Goal: Task Accomplishment & Management: Complete application form

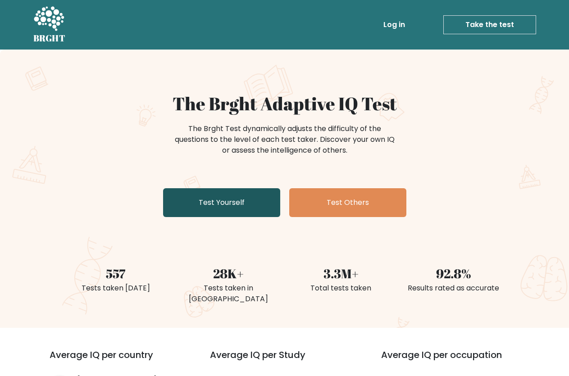
click at [214, 205] on link "Test Yourself" at bounding box center [221, 202] width 117 height 29
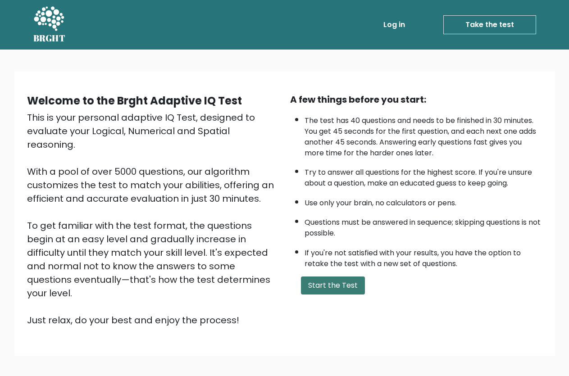
click at [337, 295] on button "Start the Test" at bounding box center [333, 286] width 64 height 18
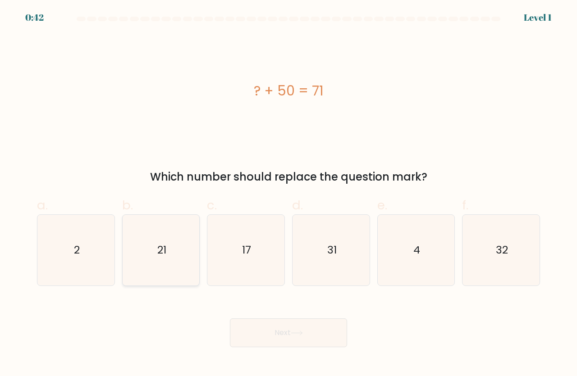
click at [180, 257] on icon "21" at bounding box center [161, 250] width 71 height 71
click at [289, 194] on input "b. 21" at bounding box center [289, 191] width 0 height 6
radio input "true"
click at [256, 328] on button "Next" at bounding box center [288, 333] width 117 height 29
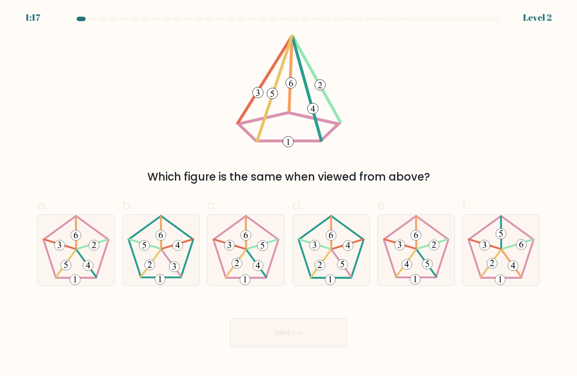
click at [7, 244] on form at bounding box center [288, 182] width 577 height 331
click at [75, 254] on icon at bounding box center [76, 250] width 71 height 71
click at [289, 194] on input "a." at bounding box center [289, 191] width 0 height 6
radio input "true"
click at [238, 323] on button "Next" at bounding box center [288, 333] width 117 height 29
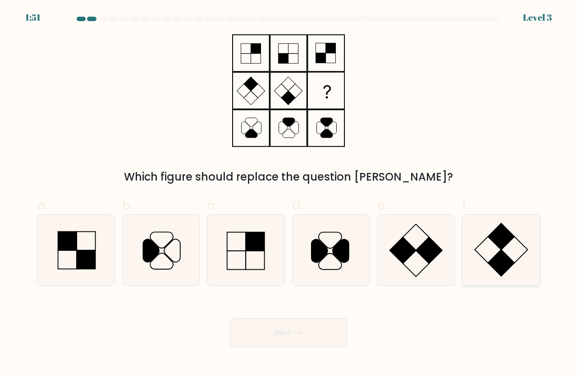
click at [472, 271] on icon at bounding box center [501, 250] width 71 height 71
click at [289, 194] on input "f." at bounding box center [289, 191] width 0 height 6
radio input "true"
click at [332, 326] on button "Next" at bounding box center [288, 333] width 117 height 29
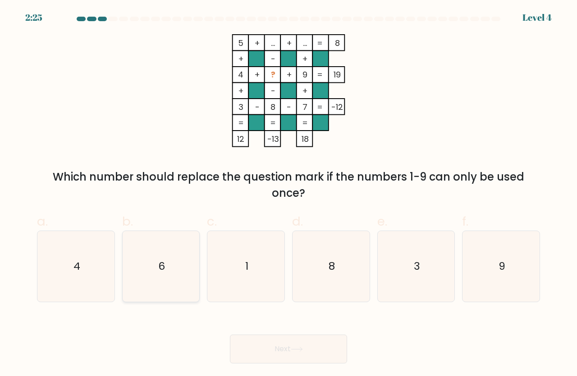
click at [171, 266] on icon "6" at bounding box center [161, 266] width 71 height 71
click at [289, 194] on input "b. 6" at bounding box center [289, 191] width 0 height 6
radio input "true"
click at [251, 338] on button "Next" at bounding box center [288, 349] width 117 height 29
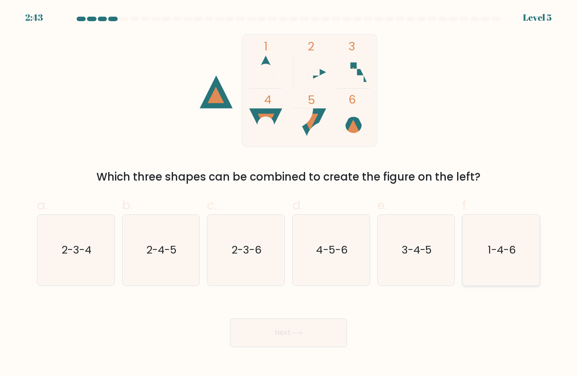
click at [492, 279] on icon "1-4-6" at bounding box center [501, 250] width 71 height 71
click at [289, 194] on input "f. 1-4-6" at bounding box center [289, 191] width 0 height 6
radio input "true"
click at [340, 322] on button "Next" at bounding box center [288, 333] width 117 height 29
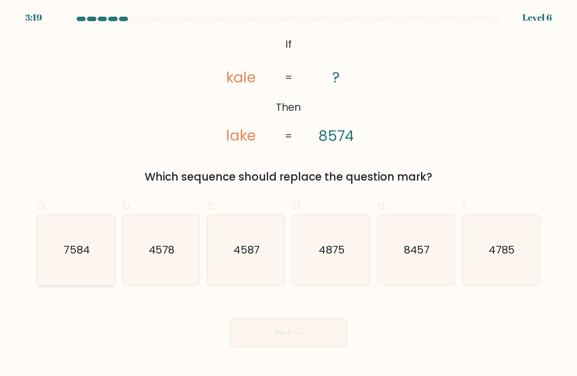
click at [97, 259] on icon "7584" at bounding box center [76, 250] width 71 height 71
click at [289, 194] on input "a. 7584" at bounding box center [289, 191] width 0 height 6
radio input "true"
click at [263, 327] on button "Next" at bounding box center [288, 333] width 117 height 29
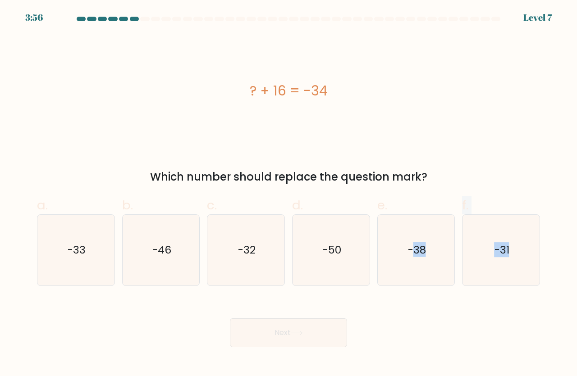
drag, startPoint x: 412, startPoint y: 272, endPoint x: 422, endPoint y: 293, distance: 23.0
click at [422, 293] on form "a." at bounding box center [288, 182] width 577 height 331
click at [478, 332] on div "Next" at bounding box center [289, 322] width 514 height 50
click at [365, 259] on icon "-50" at bounding box center [331, 250] width 71 height 71
click at [289, 194] on input "d. -50" at bounding box center [289, 191] width 0 height 6
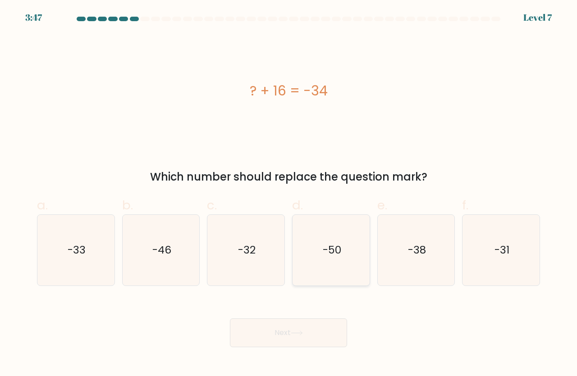
radio input "true"
click at [314, 326] on button "Next" at bounding box center [288, 333] width 117 height 29
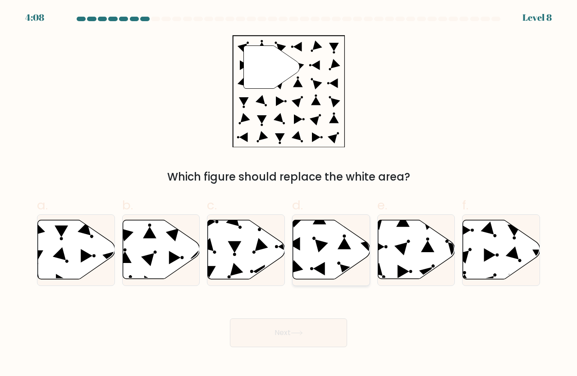
click at [362, 266] on icon at bounding box center [331, 250] width 77 height 60
click at [289, 194] on input "d." at bounding box center [289, 191] width 0 height 6
radio input "true"
click at [310, 317] on div "Next" at bounding box center [289, 322] width 514 height 50
click at [309, 319] on button "Next" at bounding box center [288, 333] width 117 height 29
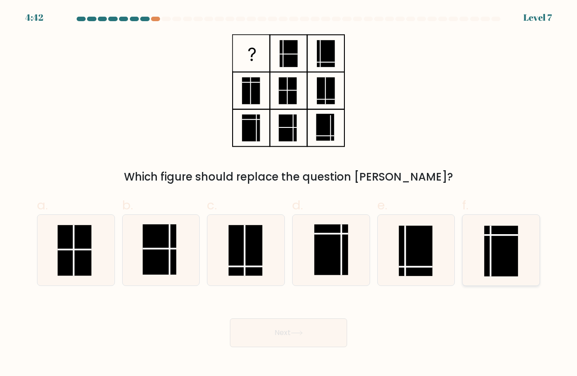
click at [479, 255] on icon at bounding box center [501, 250] width 71 height 71
click at [289, 194] on input "f." at bounding box center [289, 191] width 0 height 6
radio input "true"
click at [313, 338] on button "Next" at bounding box center [288, 333] width 117 height 29
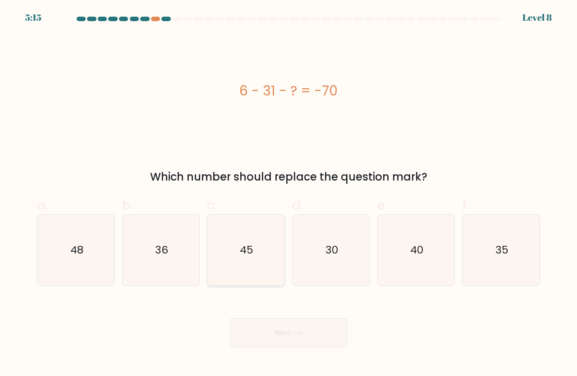
click at [267, 267] on icon "45" at bounding box center [246, 250] width 71 height 71
click at [289, 194] on input "c. 45" at bounding box center [289, 191] width 0 height 6
radio input "true"
click at [278, 325] on button "Next" at bounding box center [288, 333] width 117 height 29
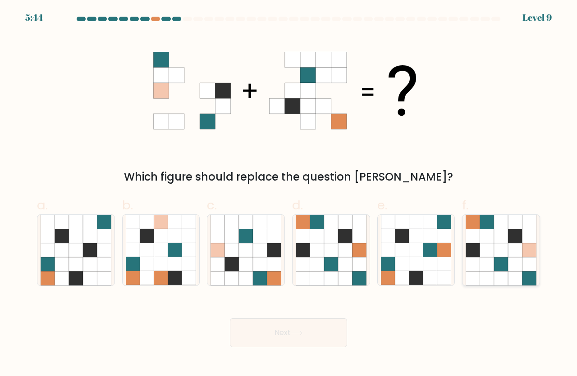
click at [497, 273] on icon at bounding box center [501, 278] width 14 height 14
click at [289, 194] on input "f." at bounding box center [289, 191] width 0 height 6
radio input "true"
click at [320, 347] on button "Next" at bounding box center [288, 333] width 117 height 29
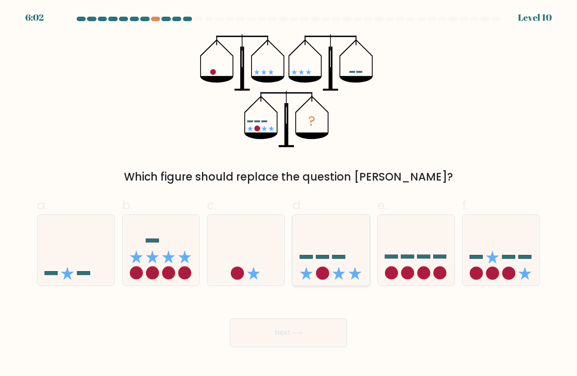
click at [342, 271] on icon at bounding box center [331, 250] width 77 height 64
click at [289, 194] on input "d." at bounding box center [289, 191] width 0 height 6
radio input "true"
click at [298, 338] on button "Next" at bounding box center [288, 333] width 117 height 29
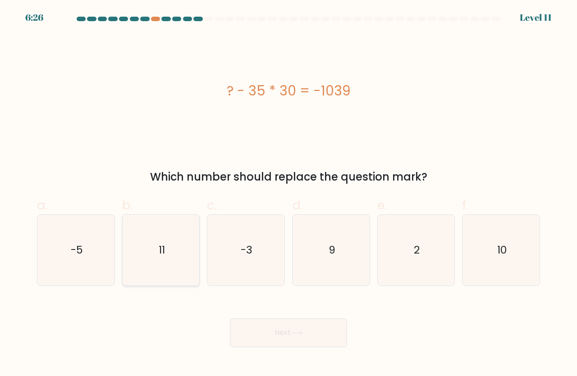
click at [162, 260] on icon "11" at bounding box center [161, 250] width 71 height 71
click at [289, 194] on input "b. 11" at bounding box center [289, 191] width 0 height 6
radio input "true"
click at [281, 341] on button "Next" at bounding box center [288, 333] width 117 height 29
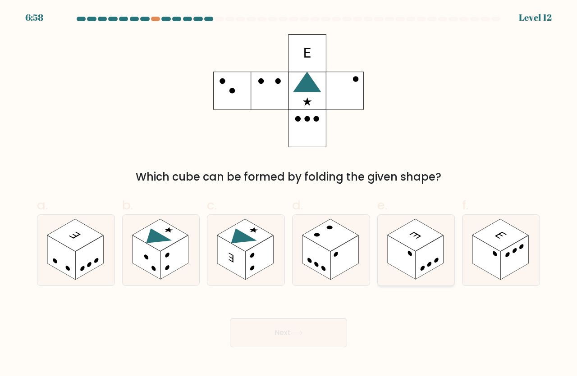
click at [421, 277] on icon at bounding box center [416, 250] width 77 height 71
click at [419, 280] on icon at bounding box center [416, 250] width 77 height 71
click at [289, 194] on input "e." at bounding box center [289, 191] width 0 height 6
radio input "true"
click at [332, 326] on button "Next" at bounding box center [288, 333] width 117 height 29
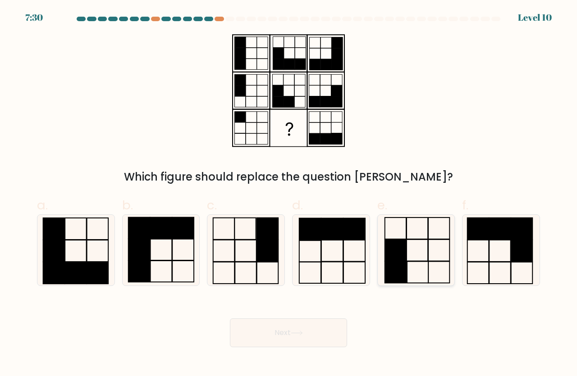
click at [414, 258] on icon at bounding box center [416, 250] width 71 height 71
click at [289, 194] on input "e." at bounding box center [289, 191] width 0 height 6
radio input "true"
click at [339, 331] on button "Next" at bounding box center [288, 333] width 117 height 29
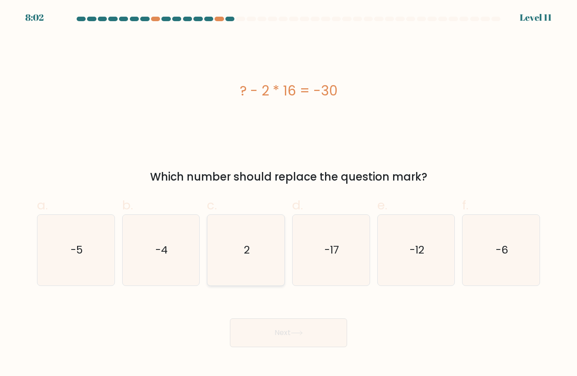
click at [246, 259] on icon "2" at bounding box center [246, 250] width 71 height 71
click at [289, 194] on input "c. 2" at bounding box center [289, 191] width 0 height 6
radio input "true"
click at [278, 328] on button "Next" at bounding box center [288, 333] width 117 height 29
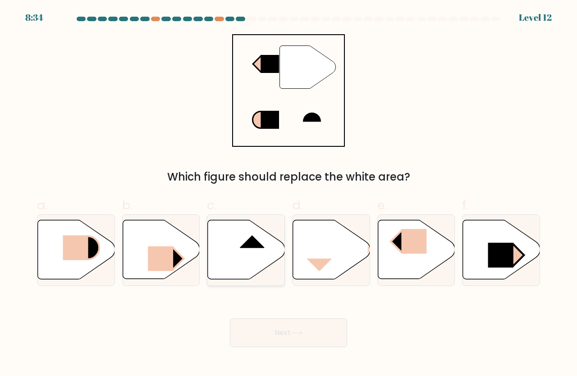
click at [262, 260] on icon at bounding box center [246, 249] width 77 height 59
click at [289, 194] on input "c." at bounding box center [289, 191] width 0 height 6
radio input "true"
click at [268, 339] on button "Next" at bounding box center [288, 333] width 117 height 29
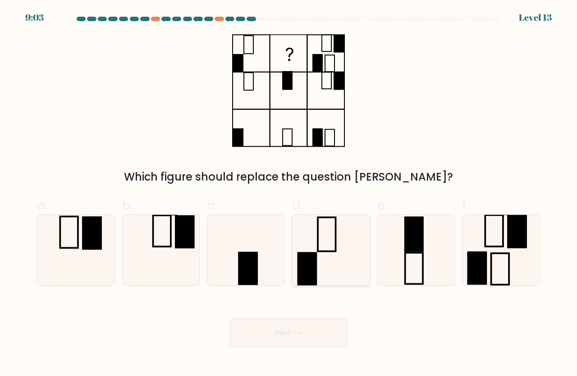
click at [332, 267] on icon at bounding box center [331, 250] width 71 height 71
click at [289, 194] on input "d." at bounding box center [289, 191] width 0 height 6
radio input "true"
click at [311, 330] on button "Next" at bounding box center [288, 333] width 117 height 29
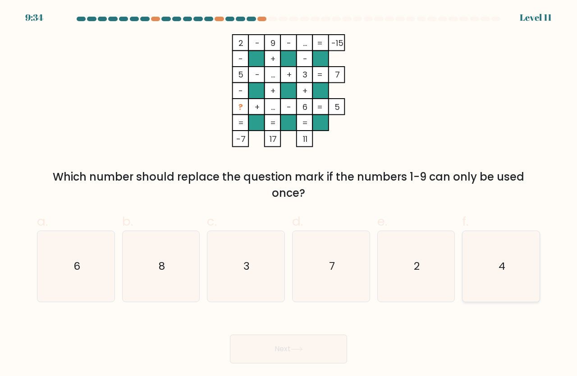
click at [501, 271] on icon "4" at bounding box center [501, 266] width 71 height 71
click at [289, 194] on input "f. 4" at bounding box center [289, 191] width 0 height 6
radio input "true"
click at [335, 353] on button "Next" at bounding box center [288, 349] width 117 height 29
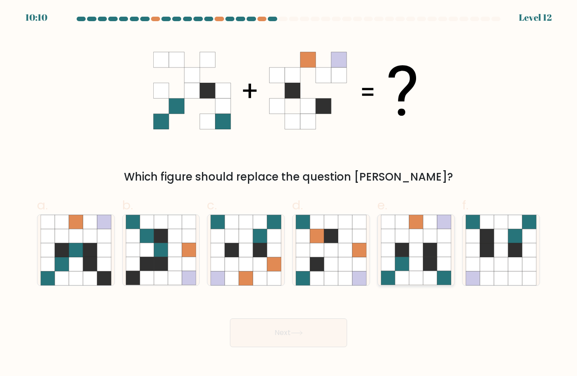
click at [399, 242] on icon at bounding box center [402, 236] width 14 height 14
click at [289, 194] on input "e." at bounding box center [289, 191] width 0 height 6
radio input "true"
click at [285, 338] on button "Next" at bounding box center [288, 333] width 117 height 29
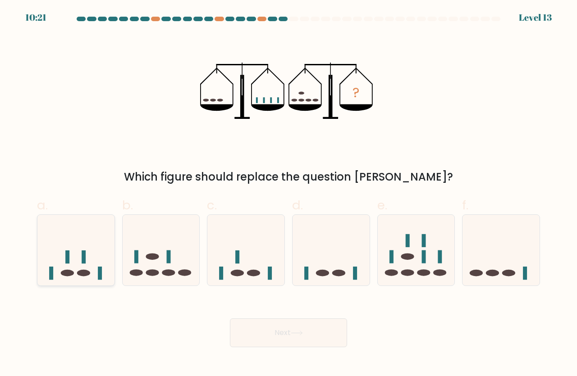
click at [63, 265] on icon at bounding box center [75, 250] width 77 height 64
click at [289, 194] on input "a." at bounding box center [289, 191] width 0 height 6
radio input "true"
click at [235, 331] on button "Next" at bounding box center [288, 333] width 117 height 29
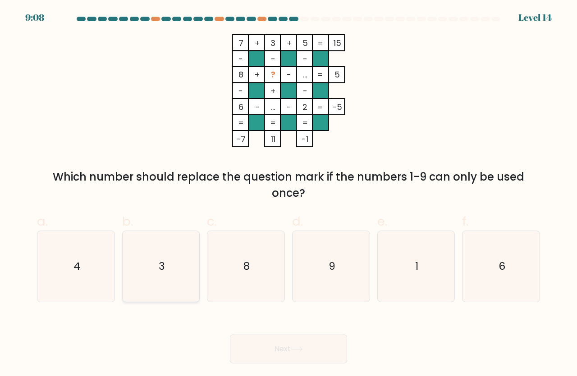
click at [174, 271] on icon "3" at bounding box center [161, 266] width 71 height 71
click at [289, 194] on input "b. 3" at bounding box center [289, 191] width 0 height 6
radio input "true"
click at [266, 357] on button "Next" at bounding box center [288, 349] width 117 height 29
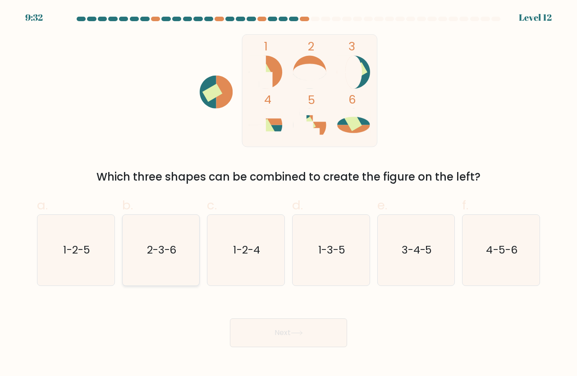
click at [191, 257] on icon "2-3-6" at bounding box center [161, 250] width 71 height 71
click at [289, 194] on input "b. 2-3-6" at bounding box center [289, 191] width 0 height 6
radio input "true"
click at [316, 332] on button "Next" at bounding box center [288, 333] width 117 height 29
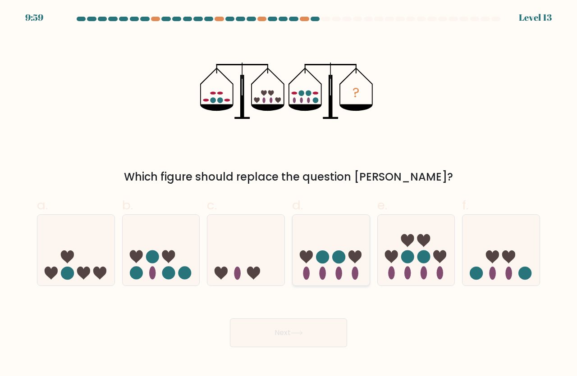
click at [339, 272] on ellipse at bounding box center [338, 273] width 7 height 13
click at [289, 194] on input "d." at bounding box center [289, 191] width 0 height 6
radio input "true"
click at [313, 337] on button "Next" at bounding box center [288, 333] width 117 height 29
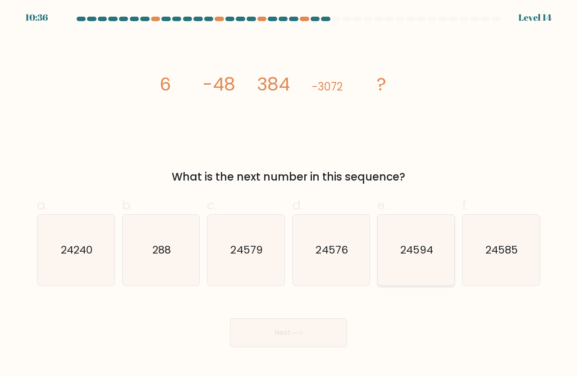
click at [413, 248] on text "24594" at bounding box center [416, 250] width 33 height 15
click at [289, 194] on input "e. 24594" at bounding box center [289, 191] width 0 height 6
radio input "true"
click at [308, 338] on button "Next" at bounding box center [288, 333] width 117 height 29
